Goal: Task Accomplishment & Management: Complete application form

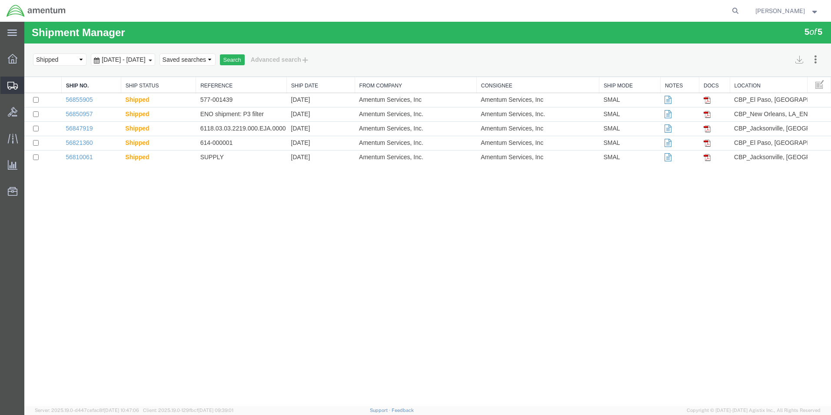
click at [0, 0] on span "Create Shipment" at bounding box center [0, 0] width 0 height 0
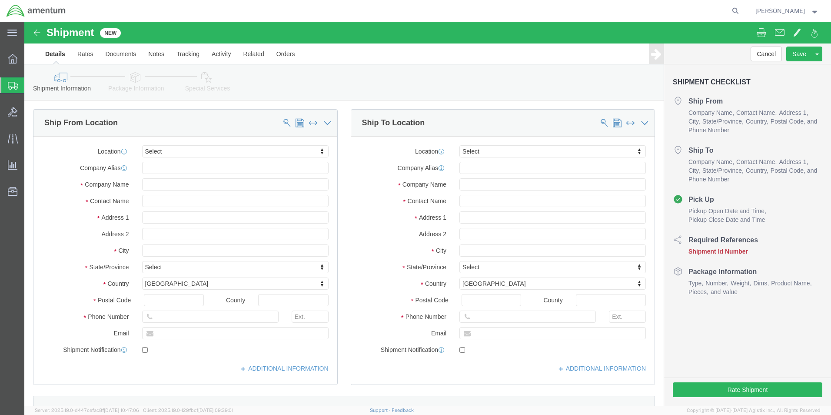
select select
type input "EJA"
select select "49930"
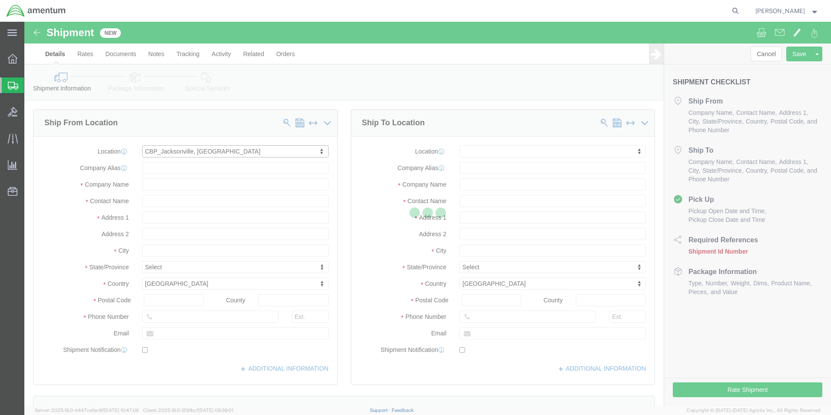
type input "Hangar 1002, [GEOGRAPHIC_DATA]"
type input "32212"
type input "[PHONE_NUMBER]"
type input "Amentum Services, Inc."
type input "[GEOGRAPHIC_DATA]"
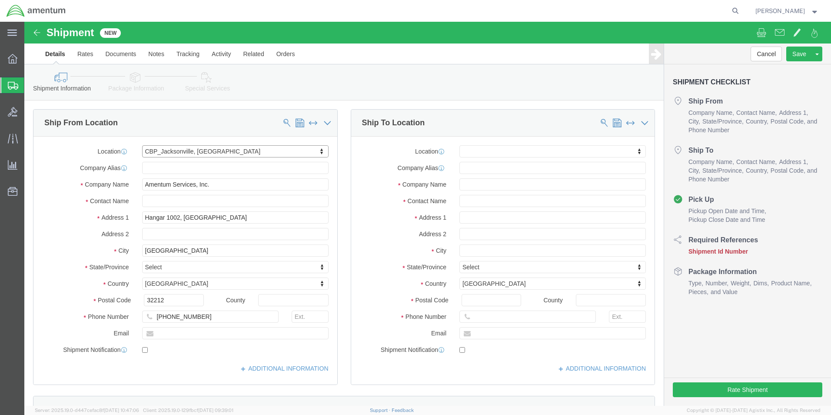
select select "FL"
click input "text"
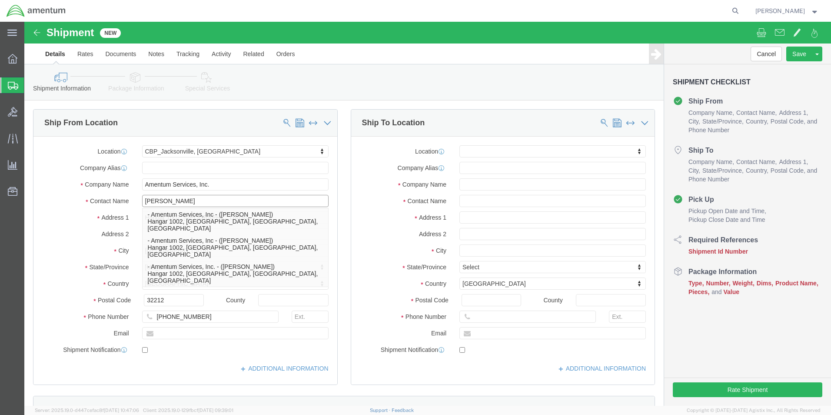
type input "[PERSON_NAME]"
click label "Address 1"
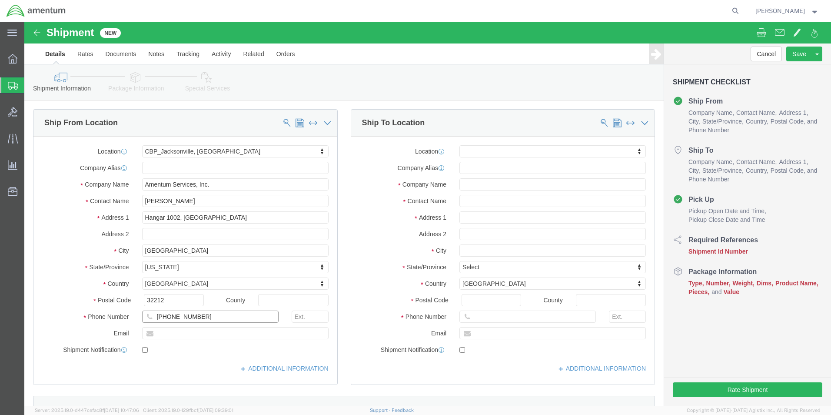
click input "[PHONE_NUMBER]"
type input "[PHONE_NUMBER]"
click div "Location [GEOGRAPHIC_DATA], [GEOGRAPHIC_DATA] My Profile Location [PHONE_NUMBER…"
click input "text"
type input "[DOMAIN_NAME][EMAIL_ADDRESS][PERSON_NAME][DOMAIN_NAME]"
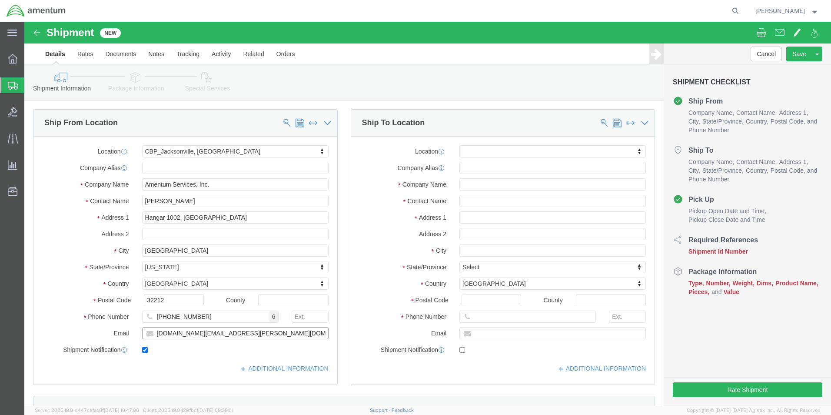
checkbox input "true"
click div "Location My Profile Location [PHONE_NUMBER] [PHONE_NUMBER] [PHONE_NUMBER] [PHON…"
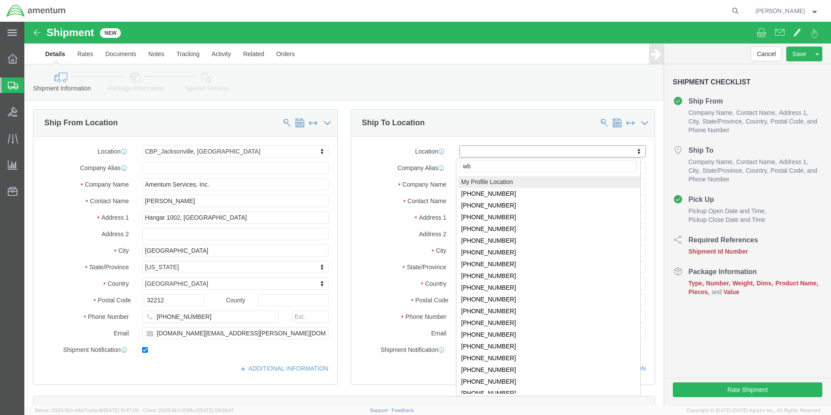
type input "wbe"
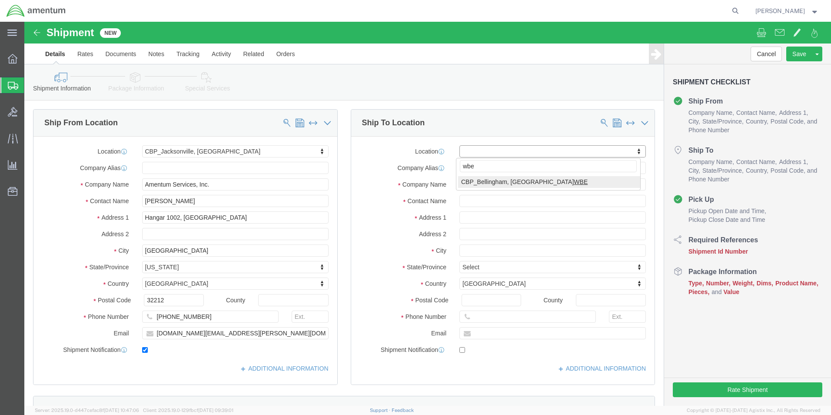
select select "49918"
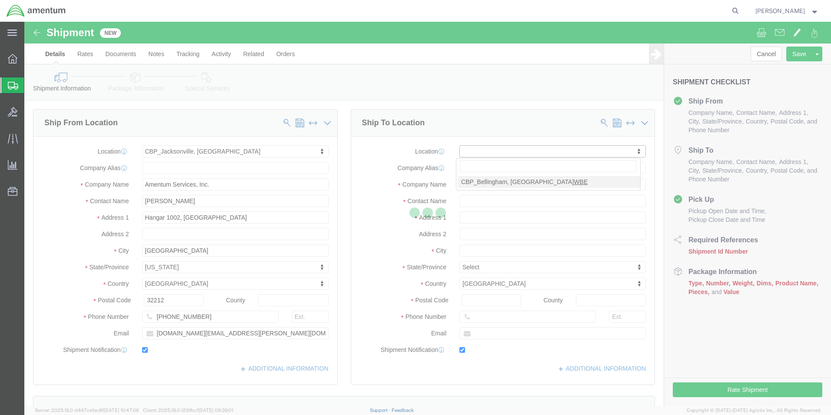
type input "[STREET_ADDRESS]"
type input "98226"
type input "[PHONE_NUMBER]"
type input "[PERSON_NAME][EMAIL_ADDRESS][PERSON_NAME][DOMAIN_NAME]"
checkbox input "true"
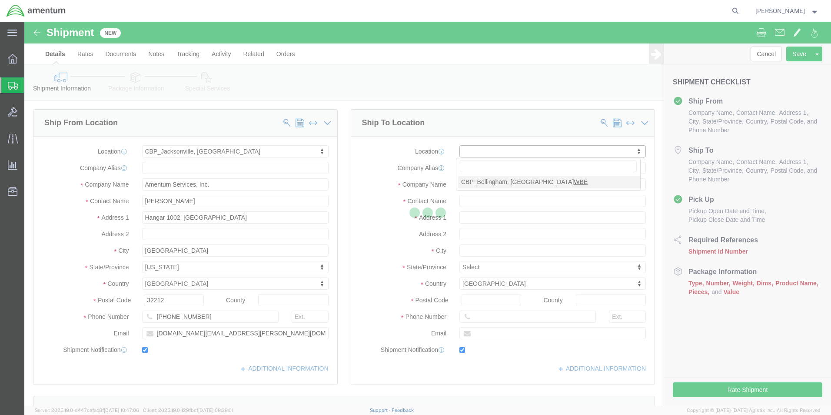
type input "Amentum Services, Inc"
type input "[PERSON_NAME]"
type input "Bellingham"
select select "WA"
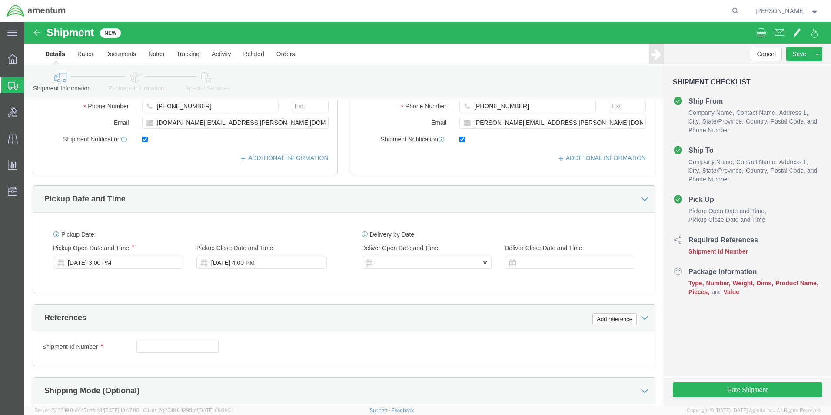
scroll to position [261, 0]
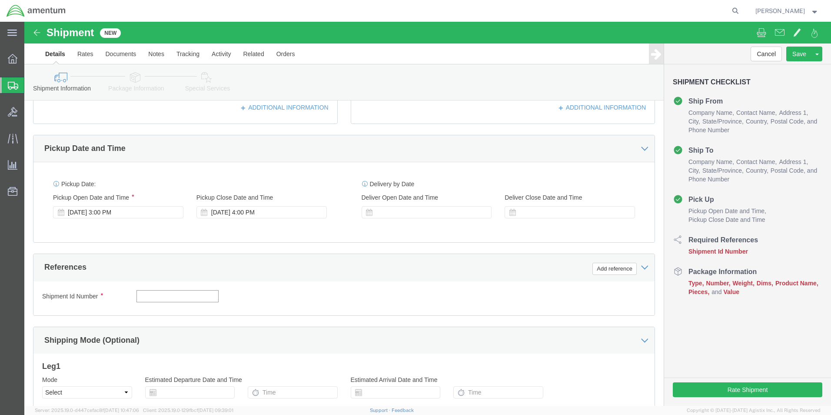
click input "text"
type input "6118.03.03.2219.000.EJA.0000"
click button "Add reference"
click select "Select Account Type Activity ID Airline Appointment Number ASN Batch Request # …"
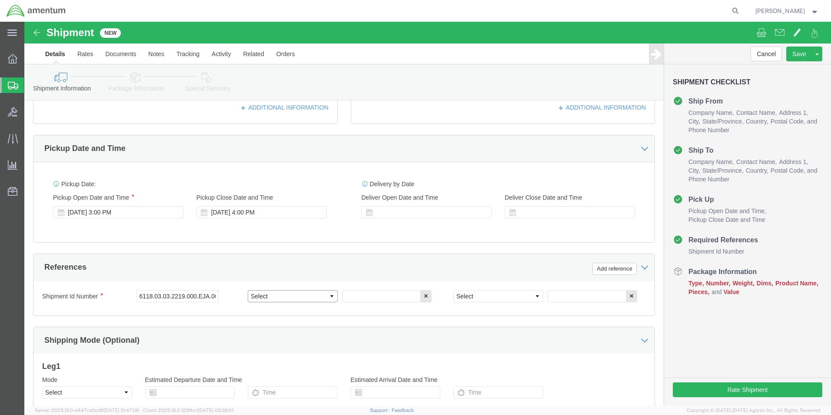
select select "DEPT"
click select "Select Account Type Activity ID Airline Appointment Number ASN Batch Request # …"
click input "text"
type input "CBP"
click select "Select Account Type Activity ID Airline Appointment Number ASN Batch Request # …"
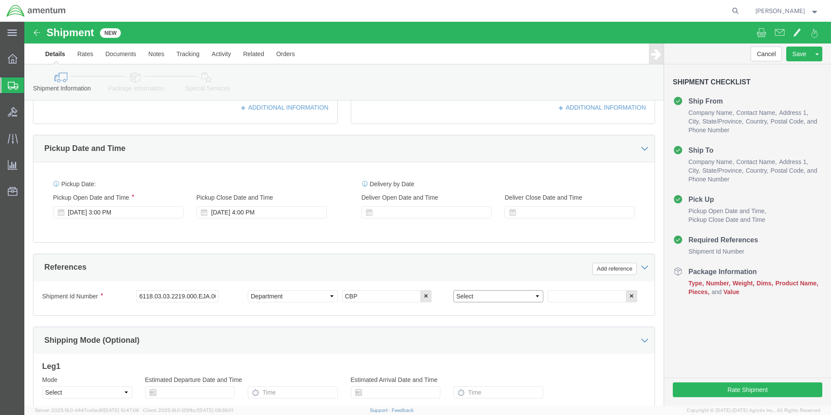
select select "CUSTREF"
click select "Select Account Type Activity ID Airline Appointment Number ASN Batch Request # …"
click div "Select Account Type Activity ID Airline Appointment Number ASN Batch Request # …"
click input "text"
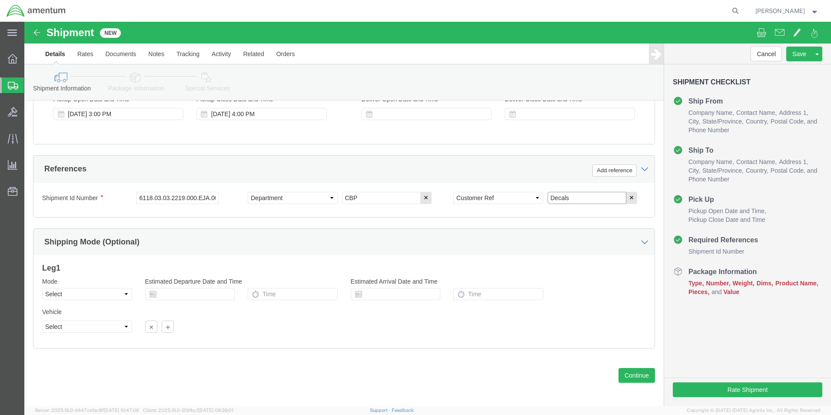
scroll to position [363, 0]
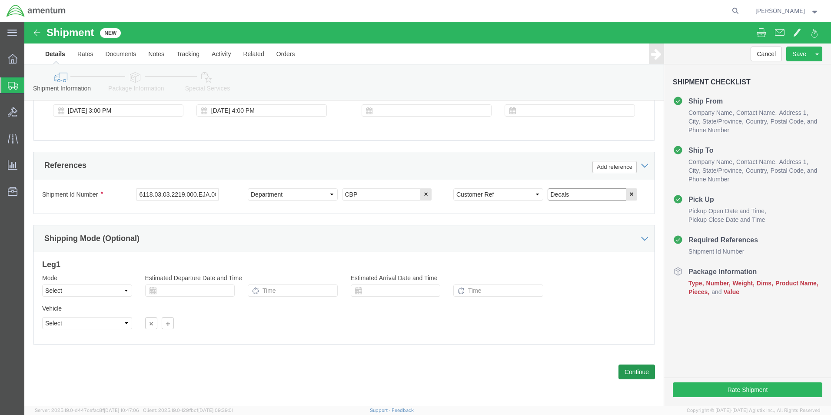
type input "Decals"
click button "Continue"
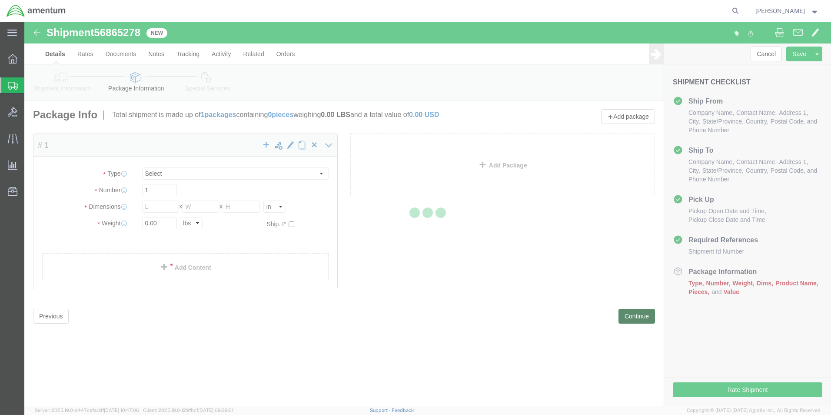
select select "CBOX"
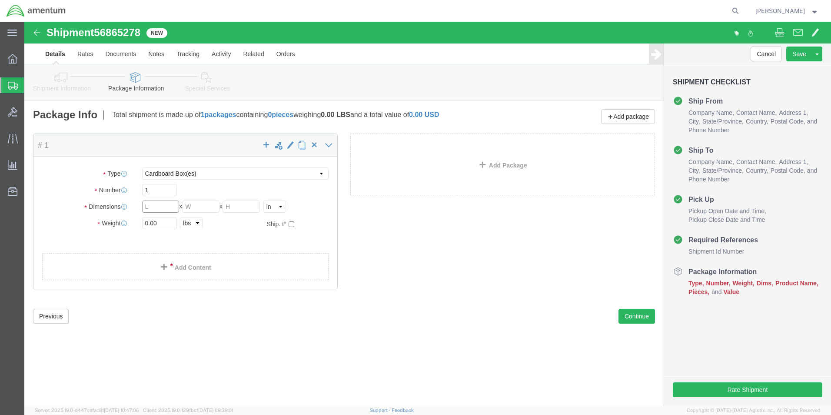
click input "text"
type input "8.75"
click input "text"
type input "4.5"
click input "text"
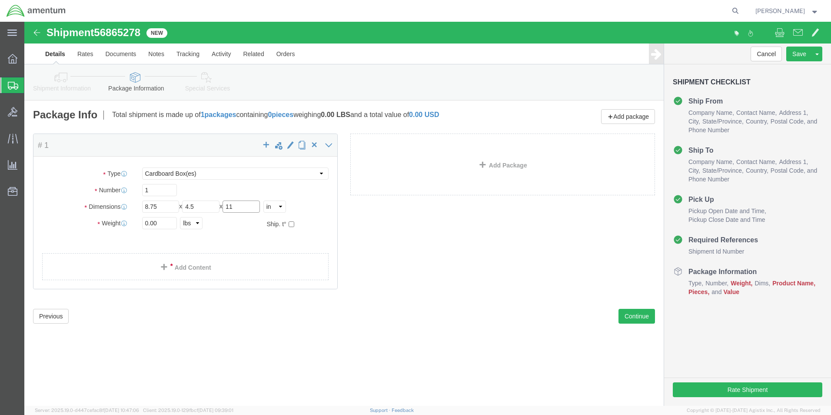
type input "11"
click input "0.00"
type input "1.00"
click link "Add Content"
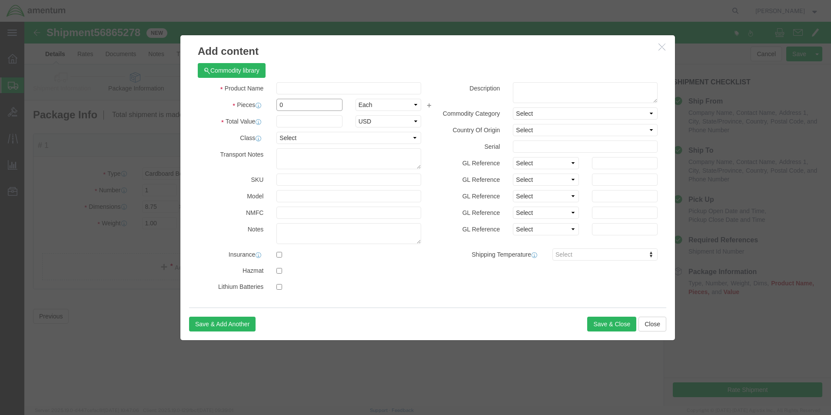
click input "0"
type input "1"
type input "20"
click input "text"
type input "decals"
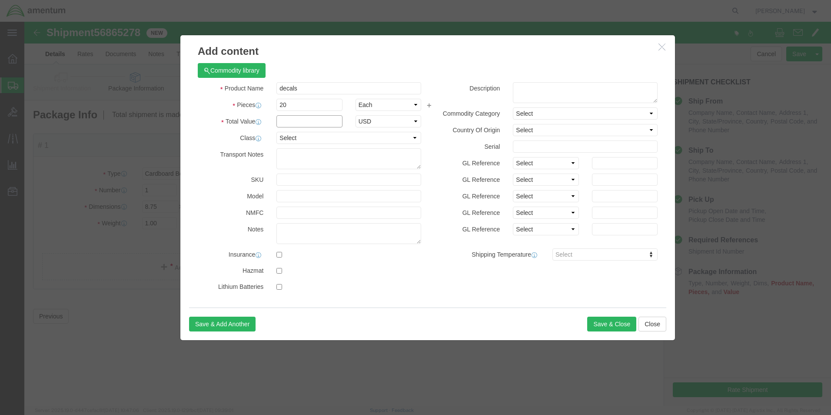
click input "text"
type input "200.00"
click button "Save & Close"
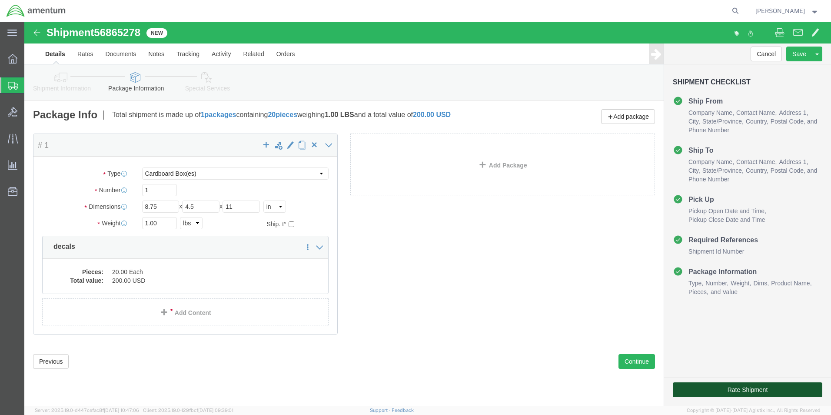
click button "Rate Shipment"
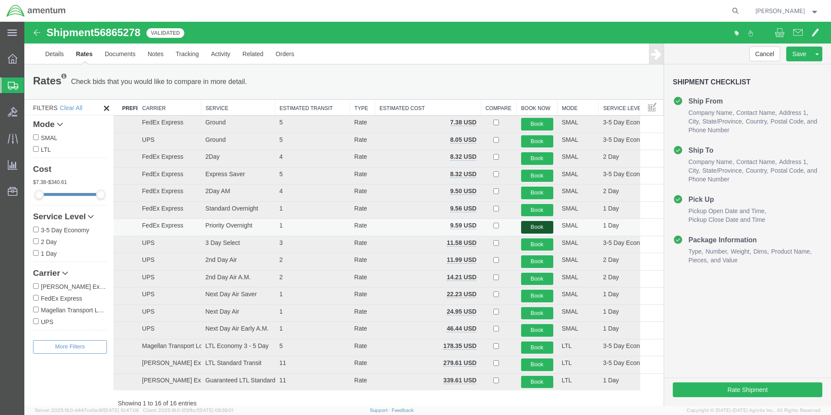
click at [540, 227] on button "Book" at bounding box center [537, 227] width 32 height 13
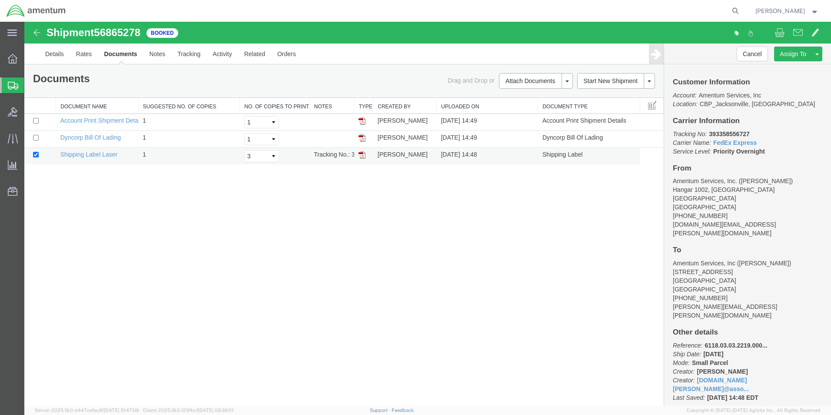
click at [97, 158] on td "Shipping Label Laser" at bounding box center [97, 156] width 83 height 17
click at [99, 156] on link "Shipping Label Laser" at bounding box center [88, 154] width 57 height 7
click at [730, 133] on b "393358556727" at bounding box center [729, 133] width 40 height 7
copy b "393358556727"
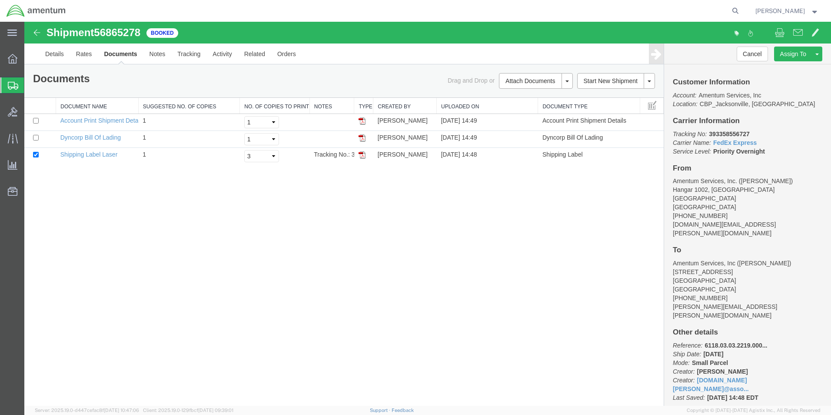
click at [625, 195] on div "Shipment 56865278 3 of 3 Booked Details Rates Documents Notes Tracking Activity…" at bounding box center [427, 214] width 807 height 384
click at [747, 133] on b "393358556727" at bounding box center [729, 133] width 40 height 7
drag, startPoint x: 747, startPoint y: 133, endPoint x: 737, endPoint y: 132, distance: 10.1
copy b "393358556727"
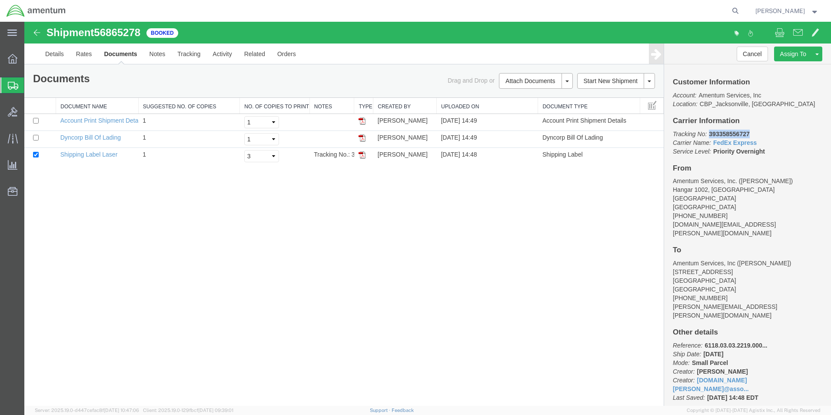
drag, startPoint x: 618, startPoint y: 183, endPoint x: 468, endPoint y: 193, distance: 149.9
click at [618, 183] on div "Shipment 56865278 3 of 3 Booked Details Rates Documents Notes Tracking Activity…" at bounding box center [427, 214] width 807 height 384
click at [697, 30] on div at bounding box center [629, 33] width 403 height 18
click at [734, 131] on b "393358556727" at bounding box center [729, 133] width 40 height 7
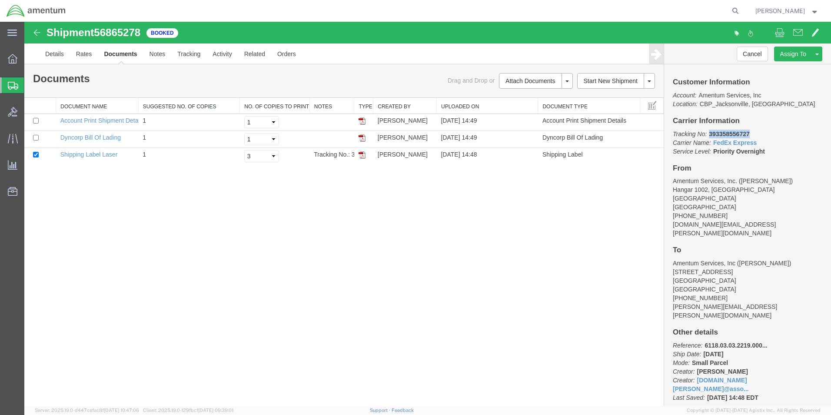
copy b "393358556727"
click at [0, 0] on span "Create Shipment" at bounding box center [0, 0] width 0 height 0
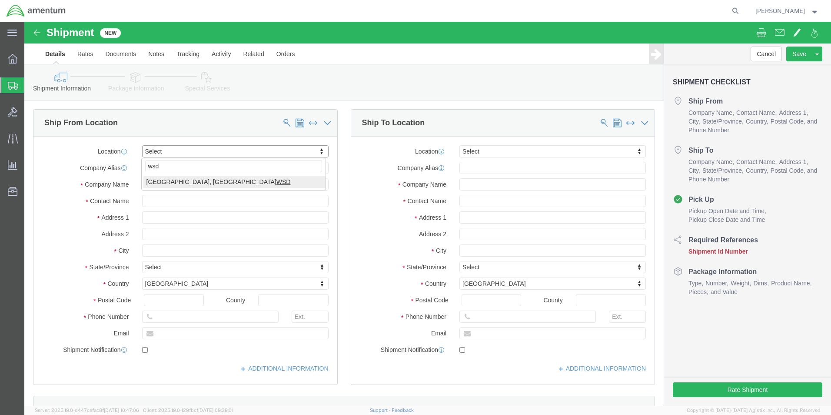
type input "wsd"
select select "49946"
type input "Bldg 1480 [GEOGRAPHIC_DATA] [GEOGRAPHIC_DATA]"
type input "92135-7013"
type input "[PHONE_NUMBER]"
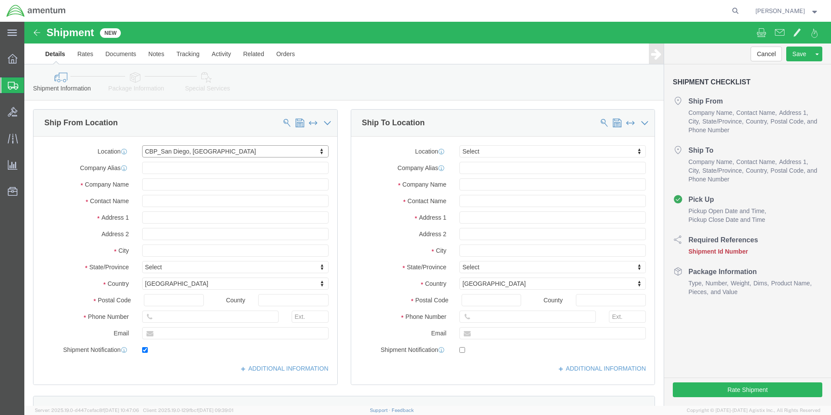
type input "3017"
type input "[PERSON_NAME][EMAIL_ADDRESS][PERSON_NAME][DOMAIN_NAME]"
checkbox input "true"
type input "Amentum Services, Inc"
type input "[PERSON_NAME]"
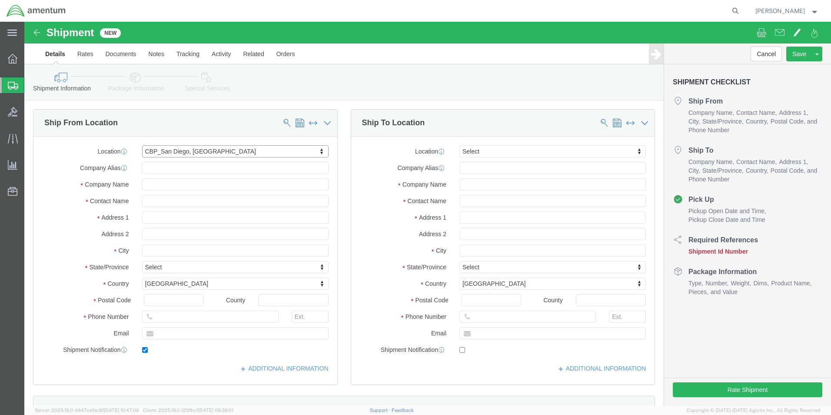
type input "[GEOGRAPHIC_DATA]"
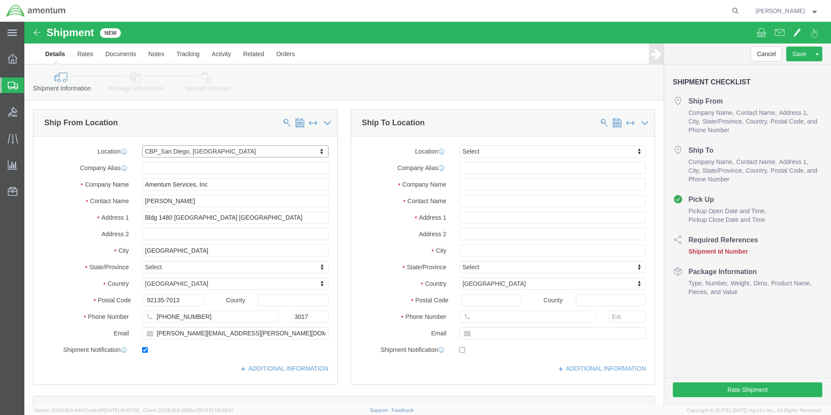
select select "CA"
type input "eja"
select select "49930"
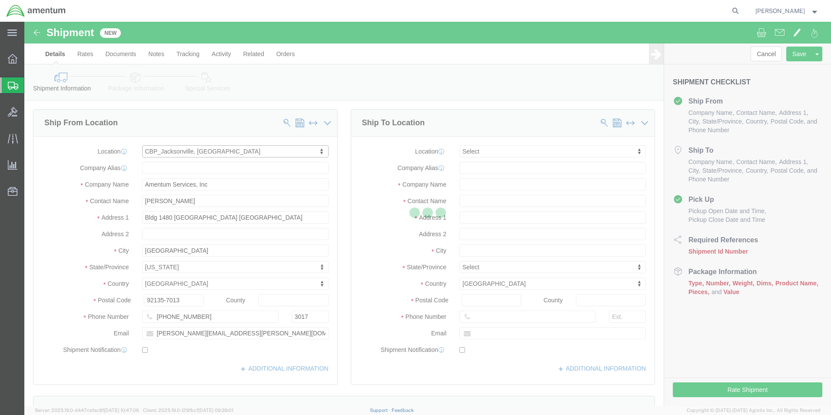
type input "Hangar 1002, [GEOGRAPHIC_DATA]"
type input "32212"
type input "[PHONE_NUMBER]"
checkbox input "false"
type input "Amentum Services, Inc."
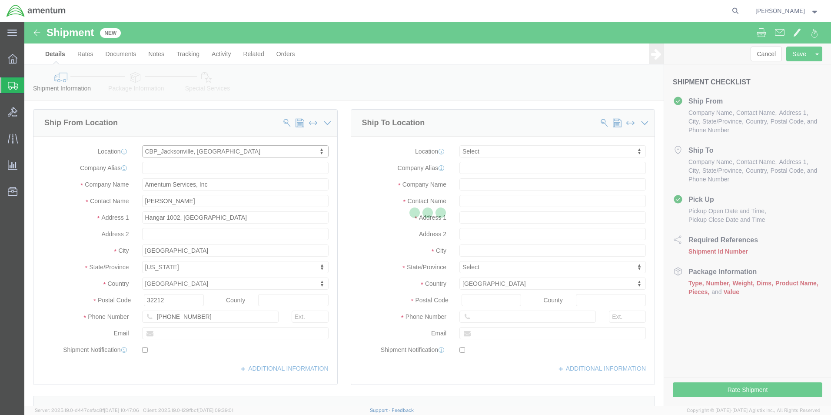
type input "[GEOGRAPHIC_DATA]"
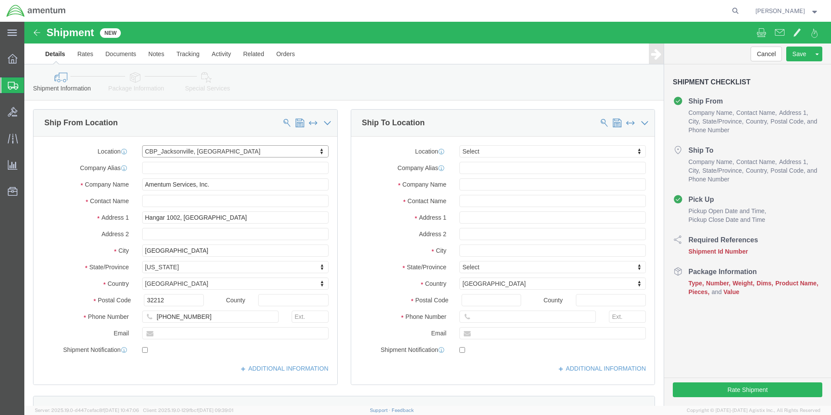
select select "FL"
click input "text"
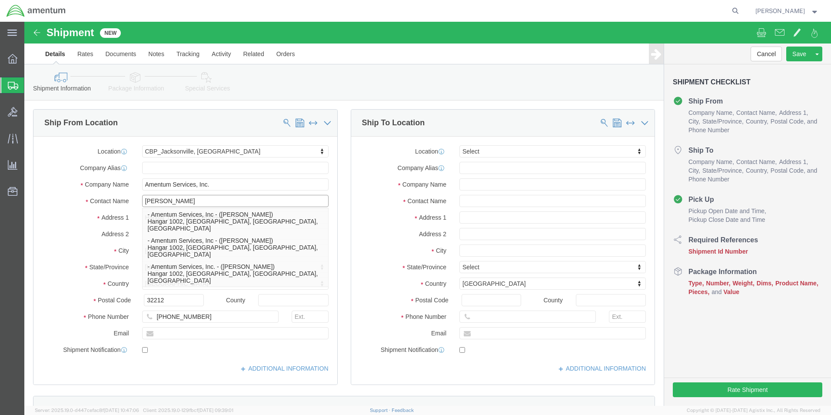
type input "[PERSON_NAME]"
click div "Location [GEOGRAPHIC_DATA], [GEOGRAPHIC_DATA] Select My Profile Location [PHONE…"
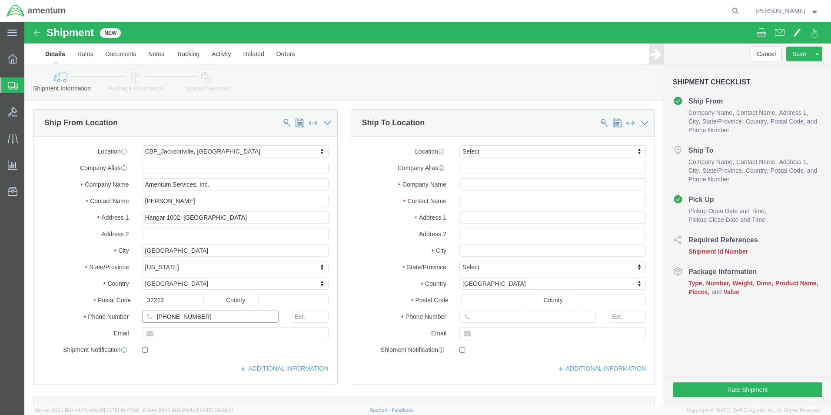
click input "[PHONE_NUMBER]"
type input "[PHONE_NUMBER]"
click input "text"
type input "[DOMAIN_NAME][EMAIL_ADDRESS][PERSON_NAME][DOMAIN_NAME]"
checkbox input "true"
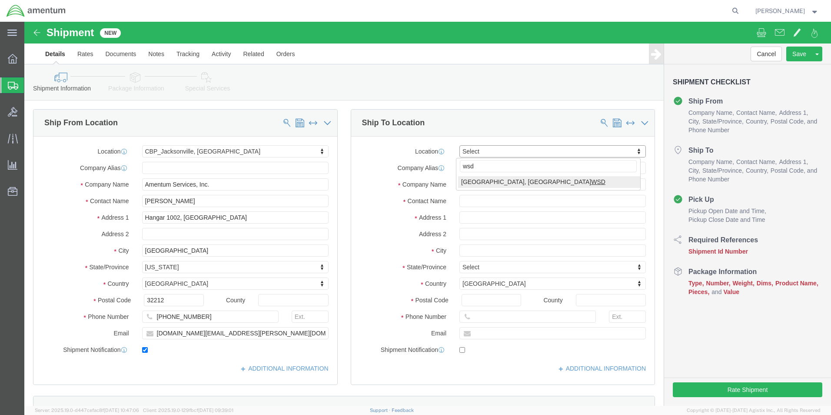
type input "wsd"
select select "49946"
type input "Bldg 1480 [GEOGRAPHIC_DATA] [GEOGRAPHIC_DATA]"
type input "92135-7013"
type input "[PHONE_NUMBER]"
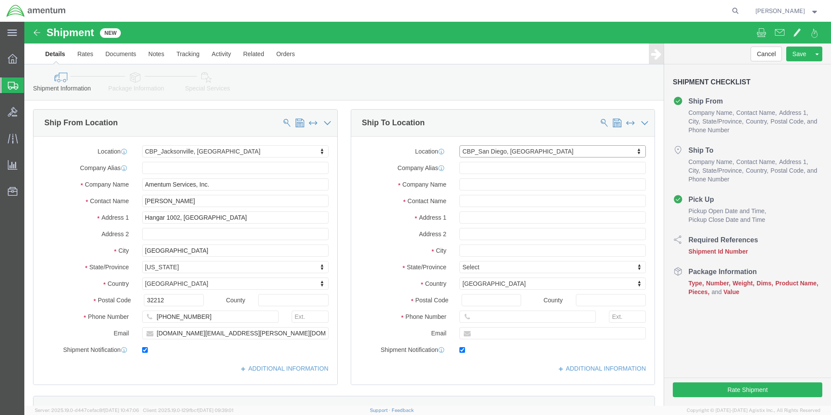
type input "3017"
type input "[PERSON_NAME][EMAIL_ADDRESS][PERSON_NAME][DOMAIN_NAME]"
checkbox input "true"
type input "Amentum Services, Inc"
type input "[PERSON_NAME]"
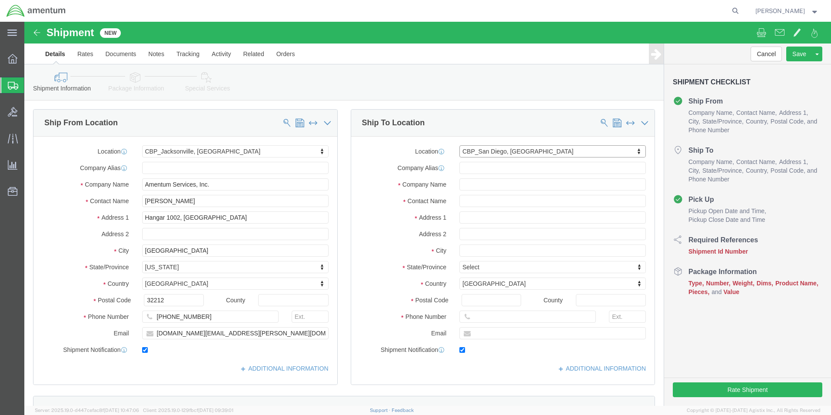
type input "[GEOGRAPHIC_DATA]"
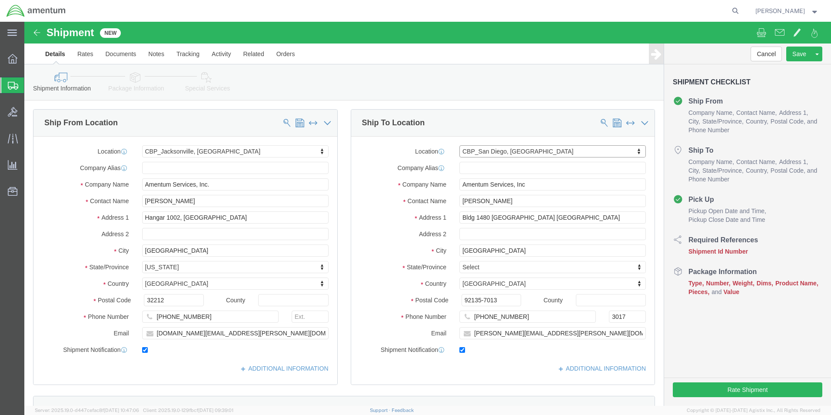
select select "CA"
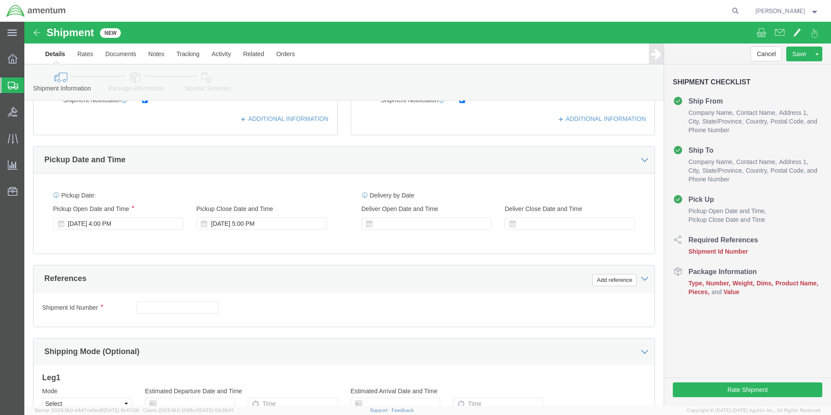
scroll to position [304, 0]
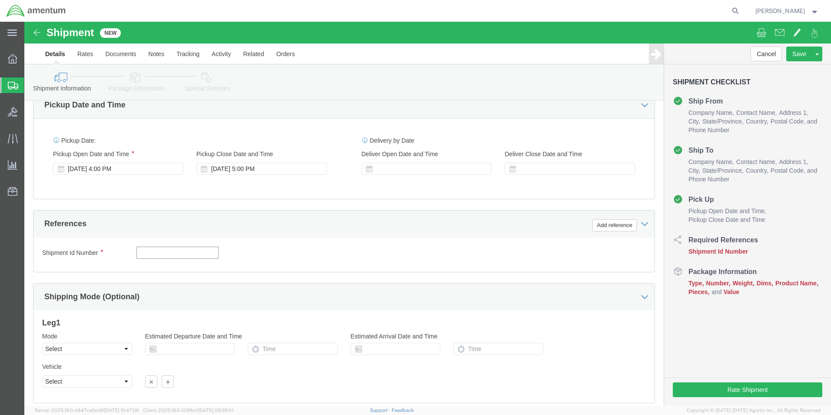
click input "text"
type input "6118.03.03.2219.000.EJA.0000"
click button "Add reference"
click select "Select Account Type Activity ID Airline Appointment Number ASN Batch Request # …"
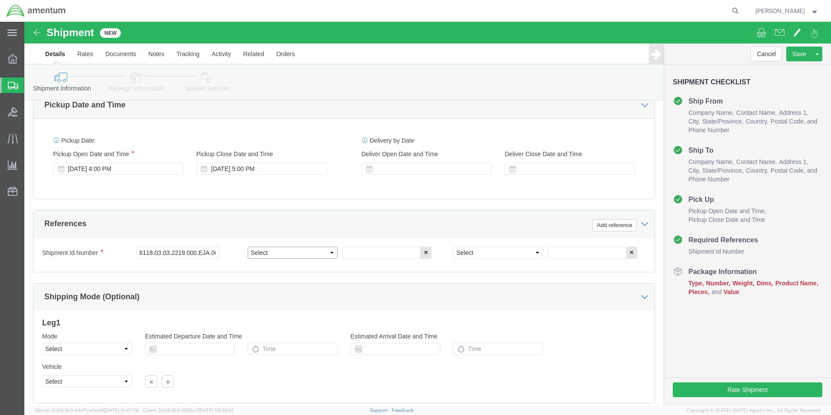
select select "DEPT"
click select "Select Account Type Activity ID Airline Appointment Number ASN Batch Request # …"
click input "text"
type input "CBP"
click select "Select Account Type Activity ID Airline Appointment Number ASN Batch Request # …"
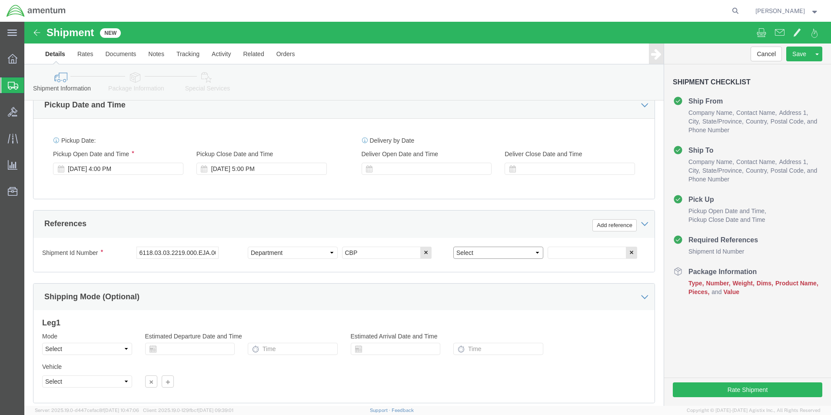
select select "CUSTREF"
click select "Select Account Type Activity ID Airline Appointment Number ASN Batch Request # …"
click input "text"
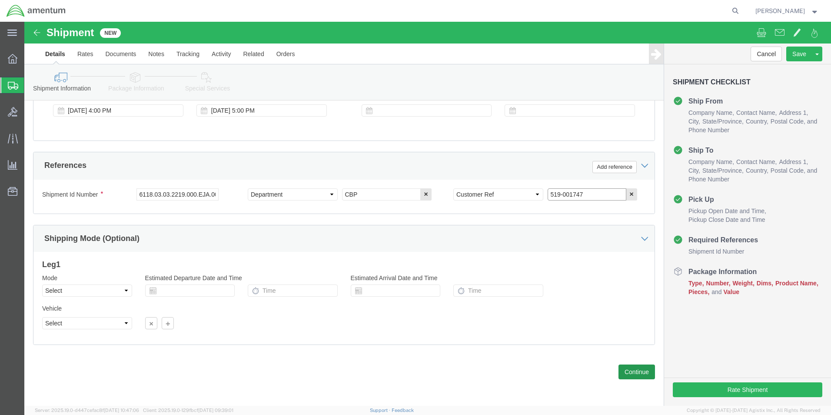
type input "519-001747"
click button "Continue"
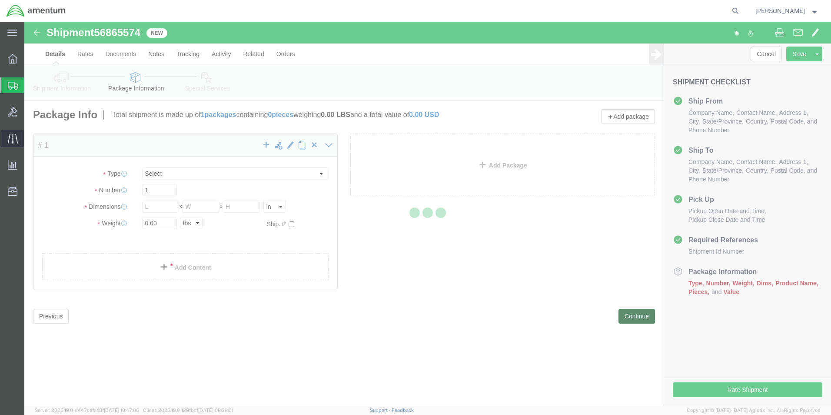
select select "CBOX"
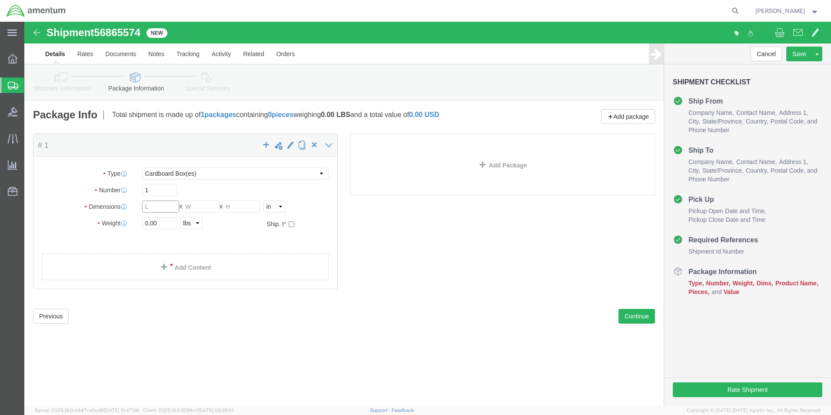
click input "text"
type input "8.75"
click input "text"
type input "4.5"
click input "text"
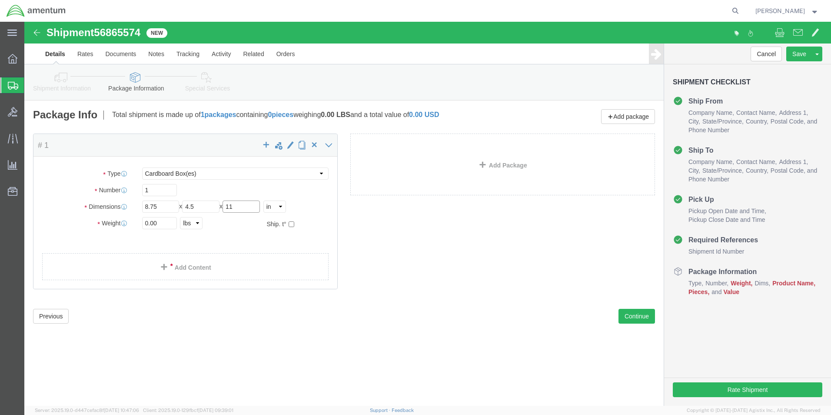
type input "11"
click input "0.00"
type input "1.00"
click link "Add Content"
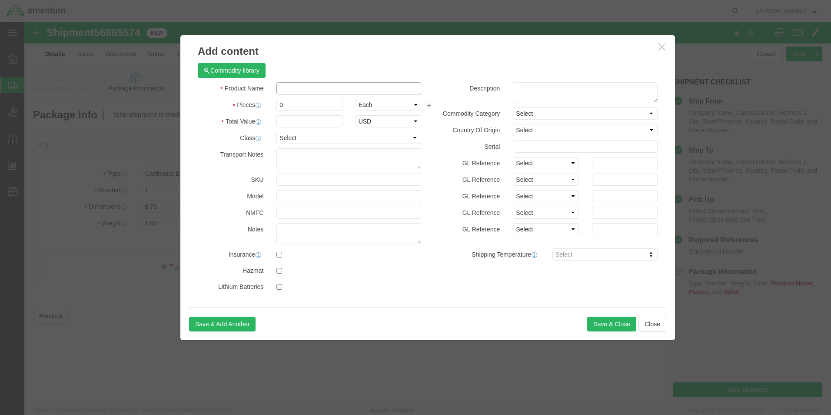
click input "text"
type input "switch"
click input "0"
type input "1"
click input "text"
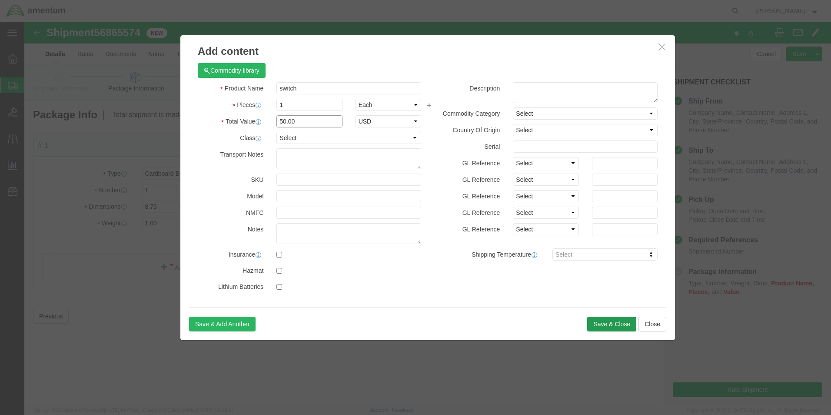
type input "50.00"
click button "Save & Close"
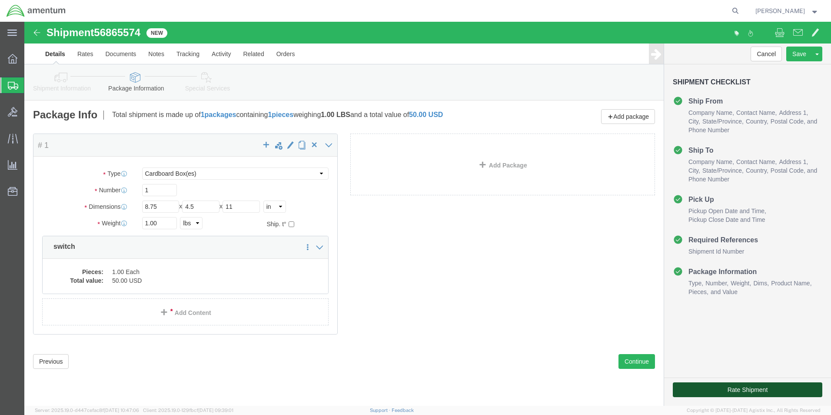
click button "Rate Shipment"
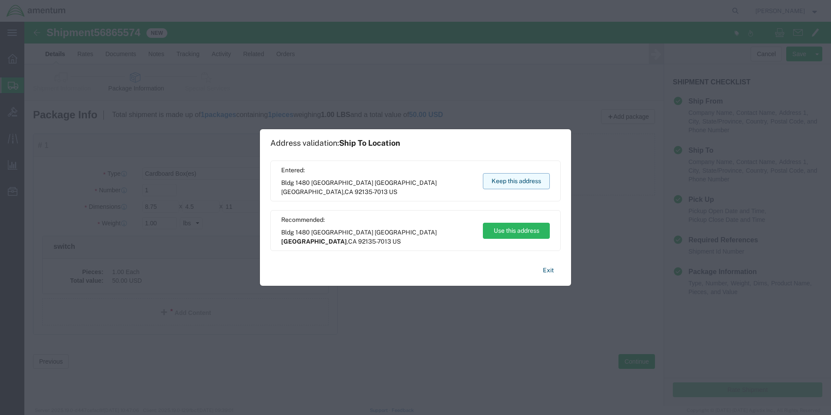
click at [503, 182] on button "Keep this address" at bounding box center [516, 181] width 67 height 16
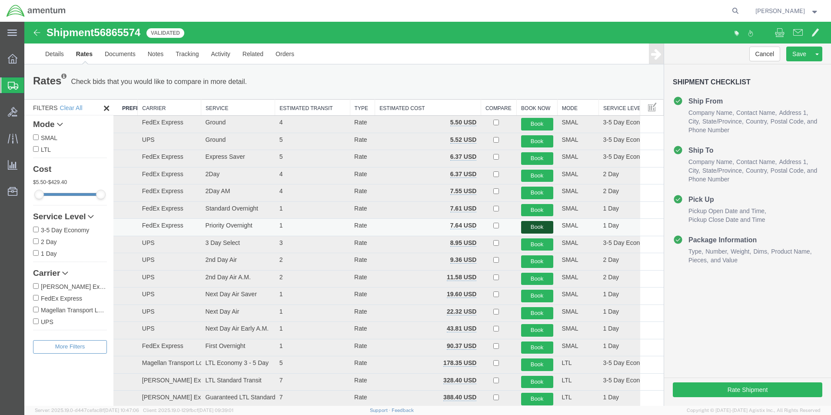
click at [527, 228] on button "Book" at bounding box center [537, 227] width 32 height 13
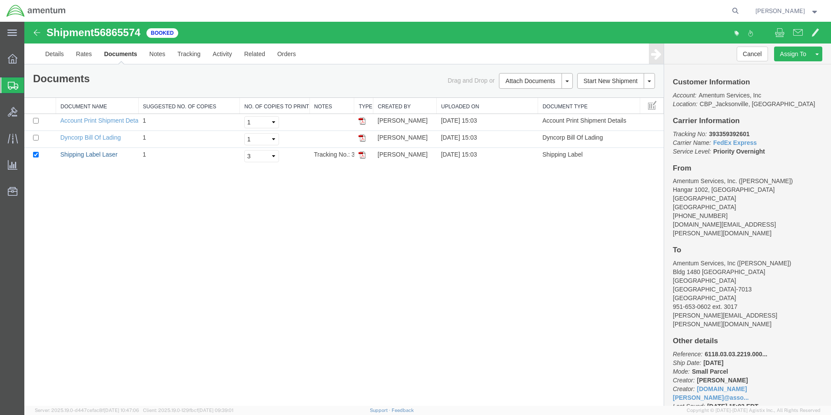
drag, startPoint x: 98, startPoint y: 157, endPoint x: 598, endPoint y: 190, distance: 501.5
click at [98, 157] on link "Shipping Label Laser" at bounding box center [88, 154] width 57 height 7
click at [739, 134] on b "393359392601" at bounding box center [729, 133] width 40 height 7
copy b "393359392601"
